Goal: Transaction & Acquisition: Purchase product/service

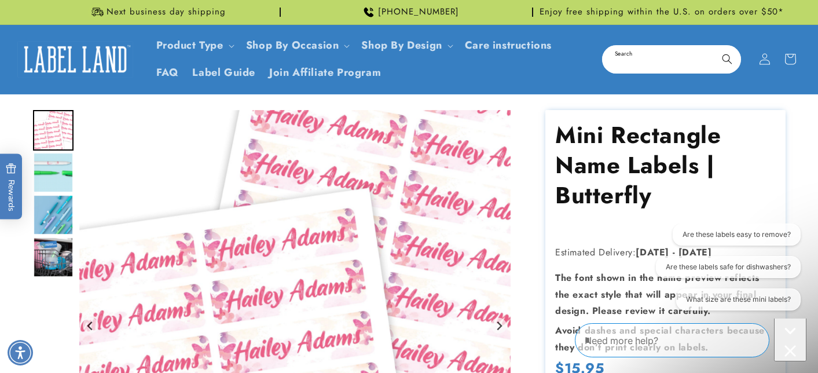
click at [642, 63] on input "Search" at bounding box center [671, 59] width 137 height 26
type input "***"
click at [727, 58] on button "Search" at bounding box center [727, 58] width 25 height 25
